Goal: Task Accomplishment & Management: Manage account settings

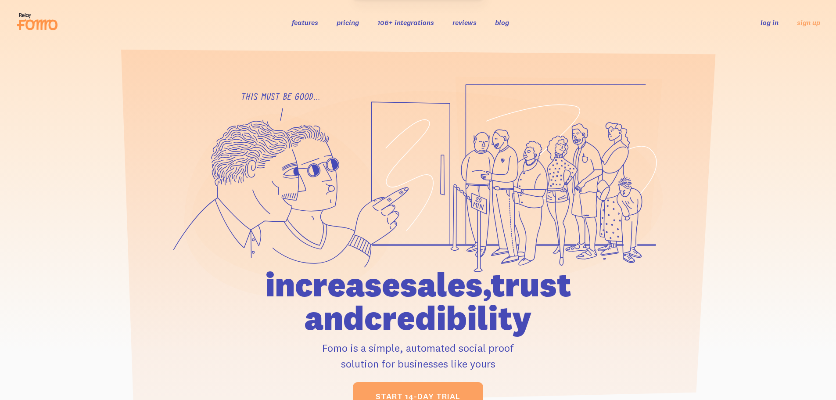
click at [772, 22] on link "log in" at bounding box center [770, 22] width 18 height 9
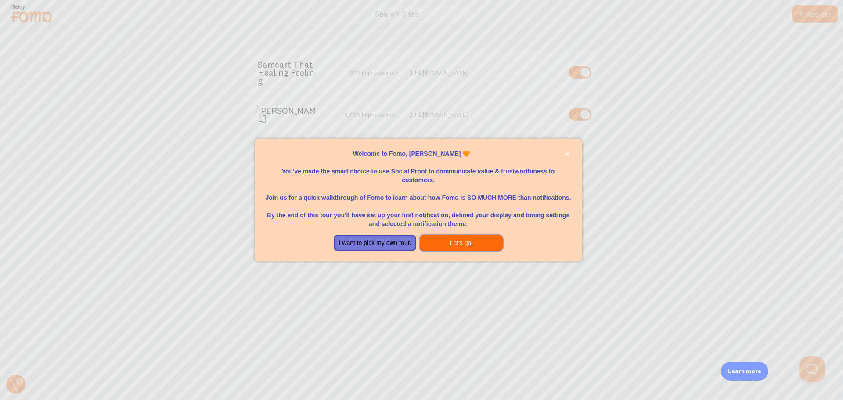
click at [460, 237] on button "Let's go!" at bounding box center [461, 243] width 83 height 16
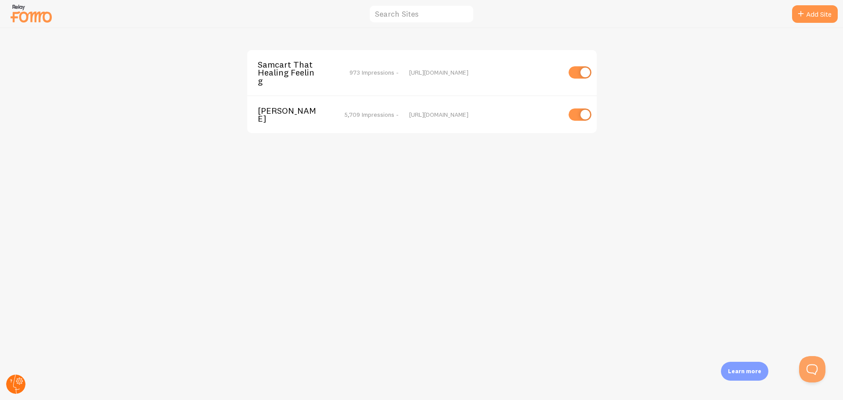
click at [7, 379] on circle at bounding box center [15, 383] width 19 height 19
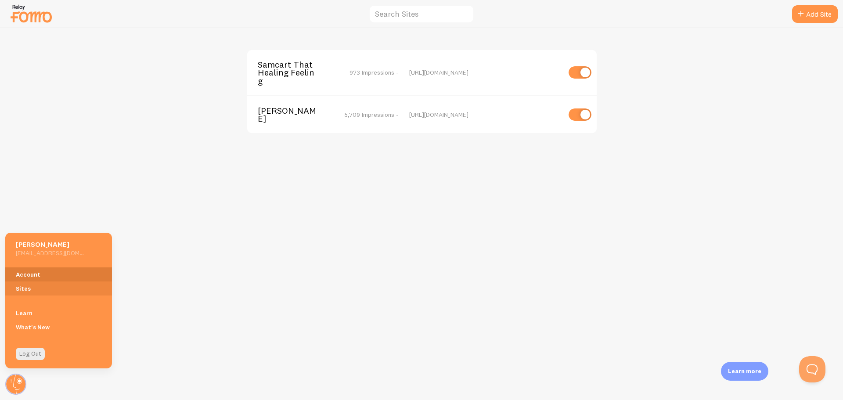
click at [23, 275] on link "Account" at bounding box center [58, 274] width 107 height 14
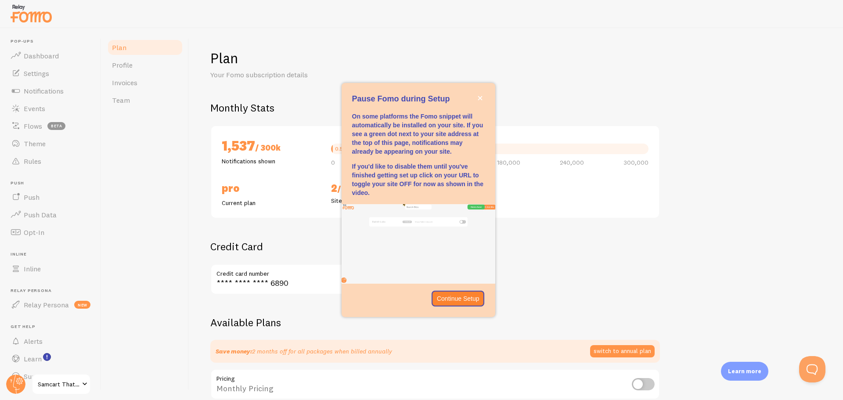
click at [135, 236] on div "Plan Profile Invoices Team" at bounding box center [145, 214] width 88 height 372
click at [480, 97] on icon "close," at bounding box center [480, 98] width 5 height 5
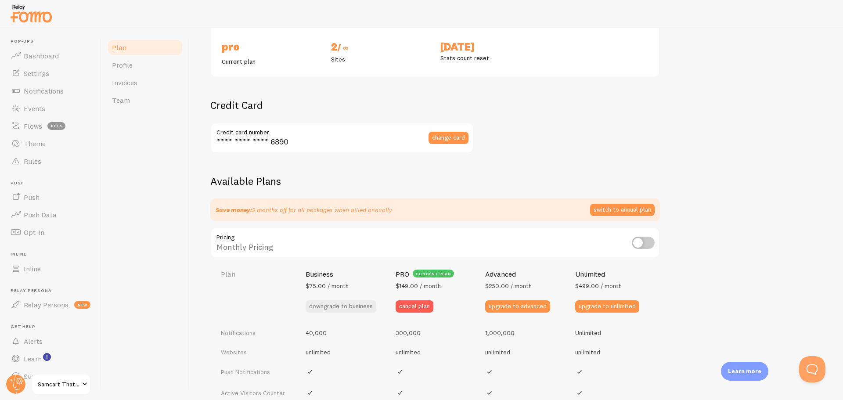
scroll to position [176, 0]
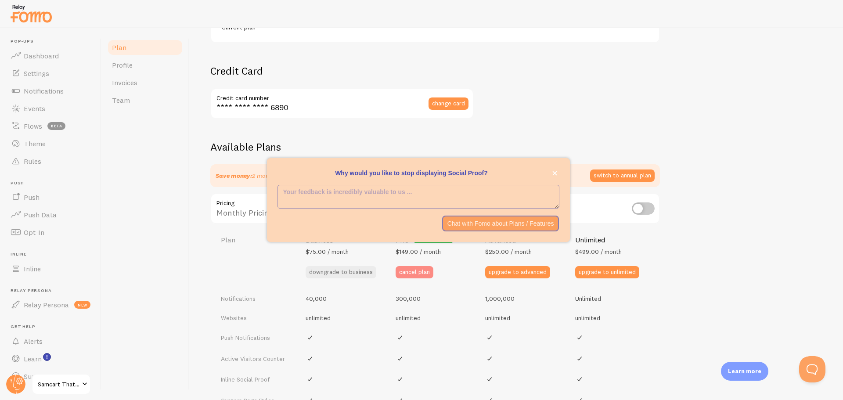
click at [403, 272] on button "cancel plan" at bounding box center [415, 272] width 38 height 12
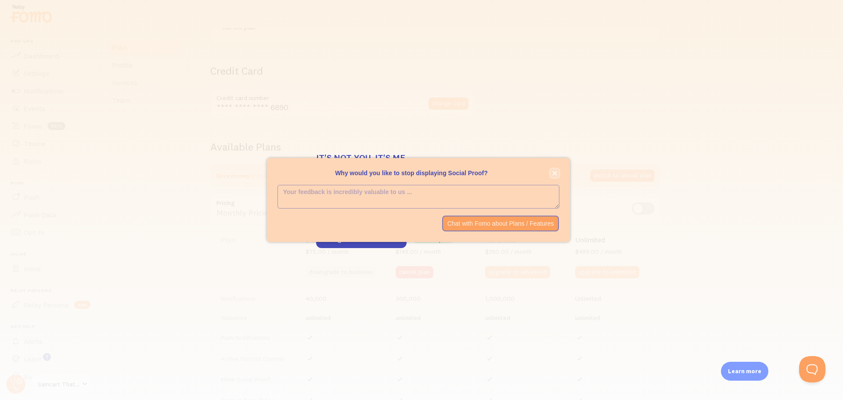
click at [556, 174] on icon "close," at bounding box center [554, 173] width 5 height 5
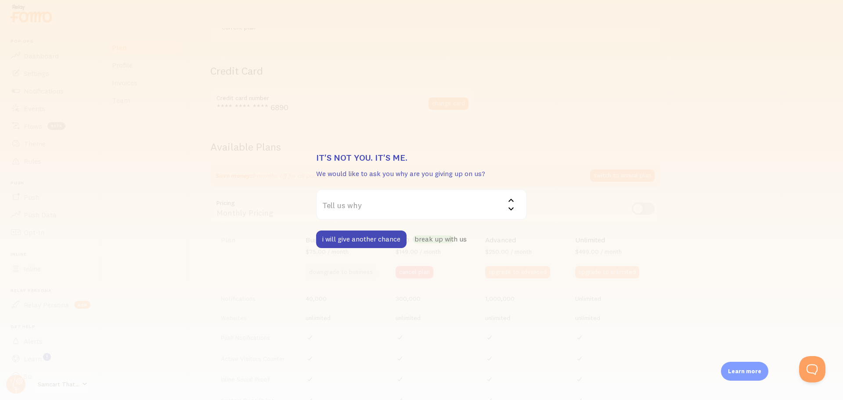
click at [355, 210] on label "Tell us why" at bounding box center [421, 204] width 211 height 31
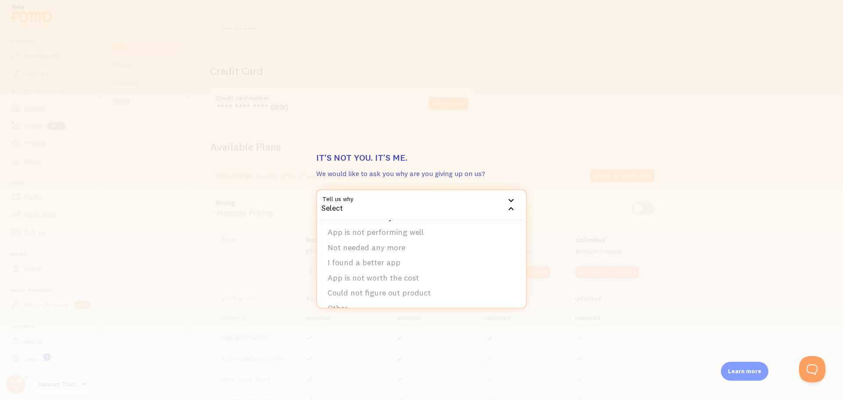
scroll to position [29, 0]
click at [353, 261] on li "App is not worth the cost" at bounding box center [421, 264] width 209 height 15
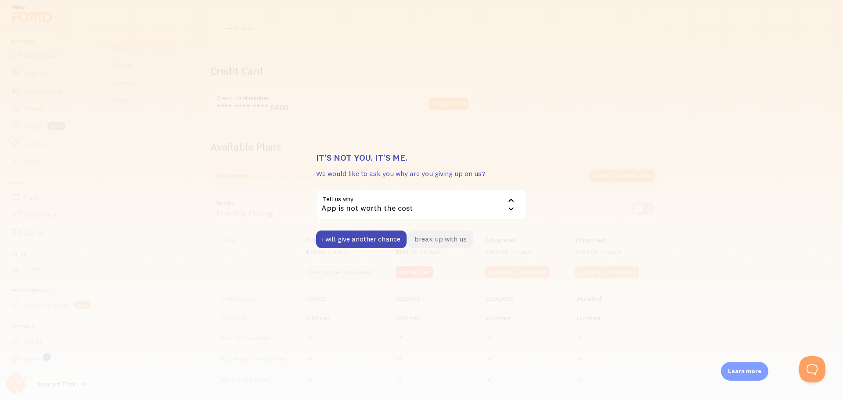
click at [428, 238] on button "break up with us" at bounding box center [440, 239] width 65 height 18
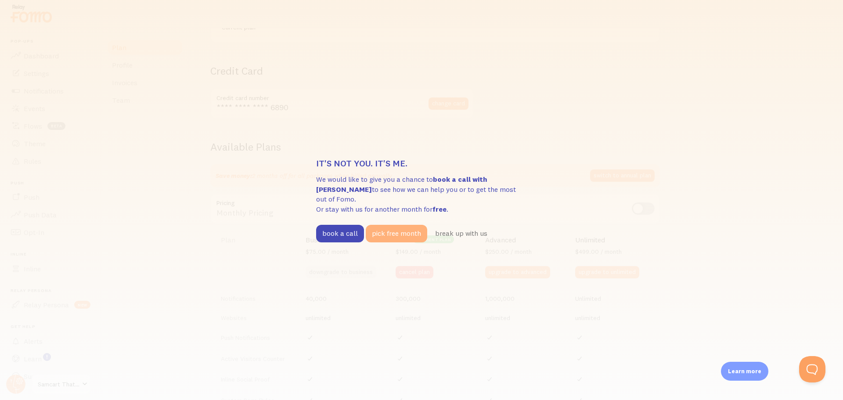
click at [396, 230] on button "pick free month" at bounding box center [396, 234] width 61 height 18
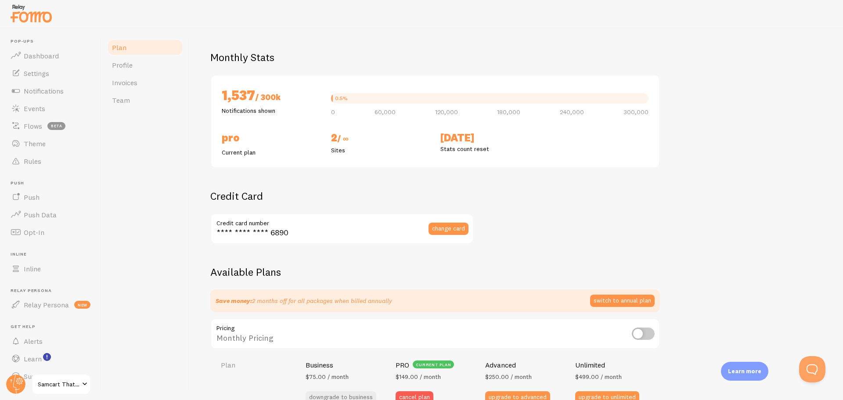
scroll to position [0, 0]
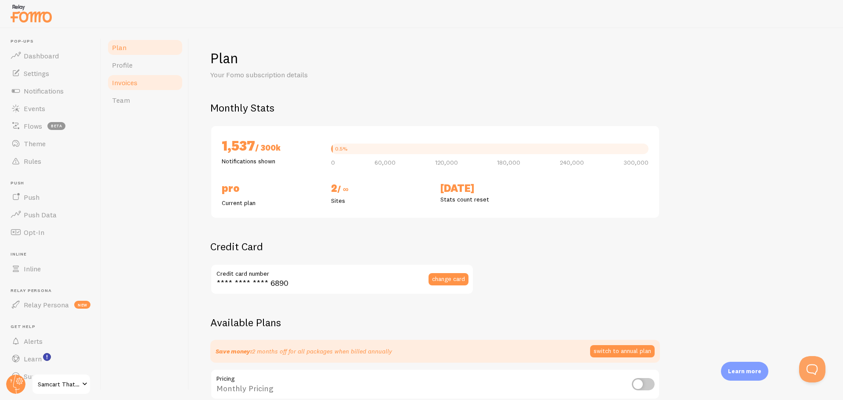
click at [125, 84] on span "Invoices" at bounding box center [124, 82] width 25 height 9
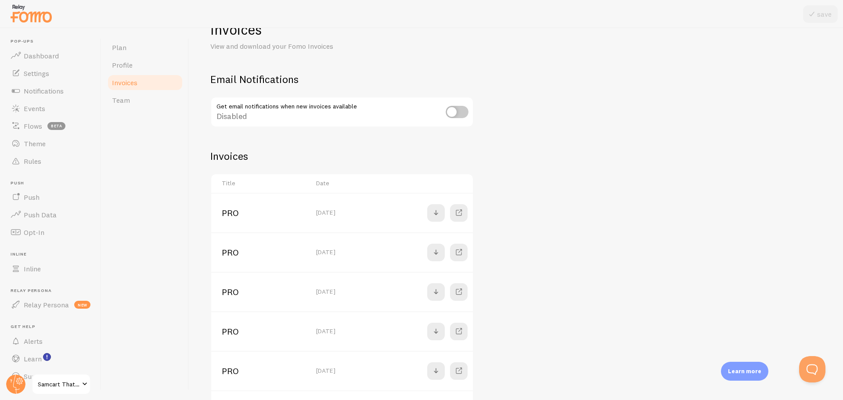
scroll to position [44, 0]
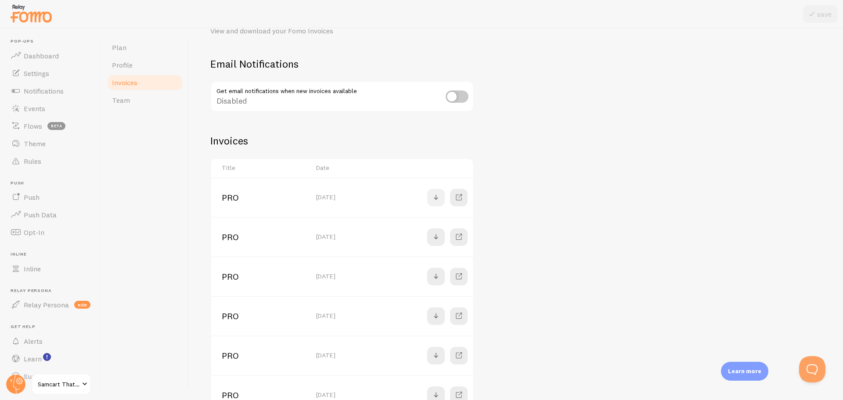
click at [434, 200] on span at bounding box center [436, 197] width 11 height 11
